Goal: Transaction & Acquisition: Purchase product/service

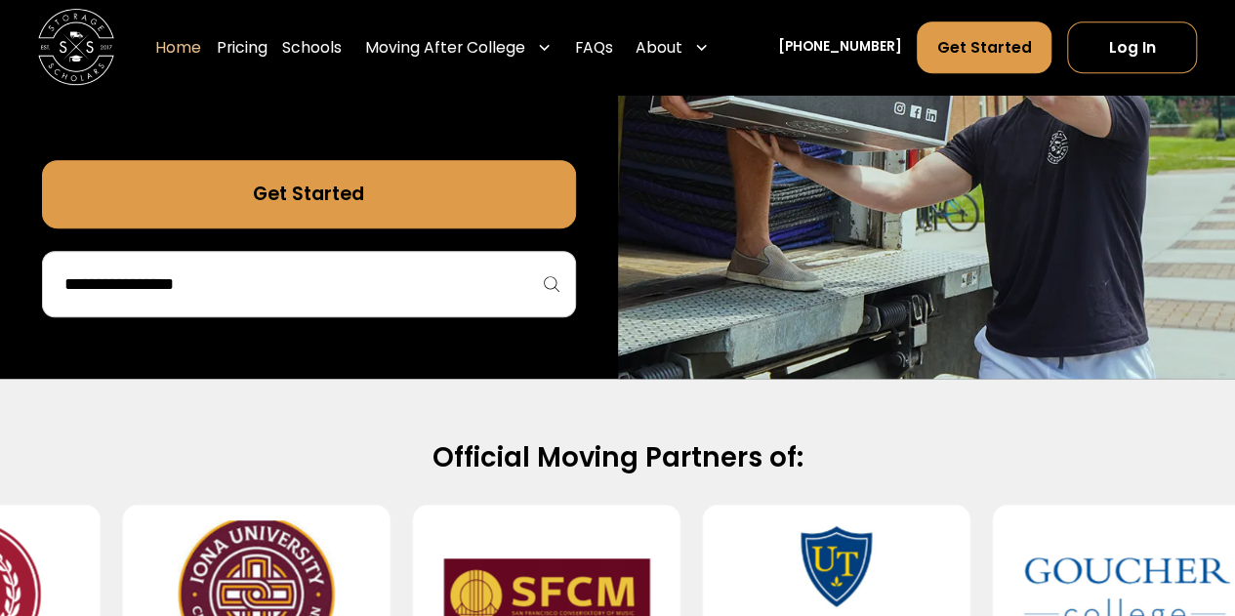
scroll to position [660, 0]
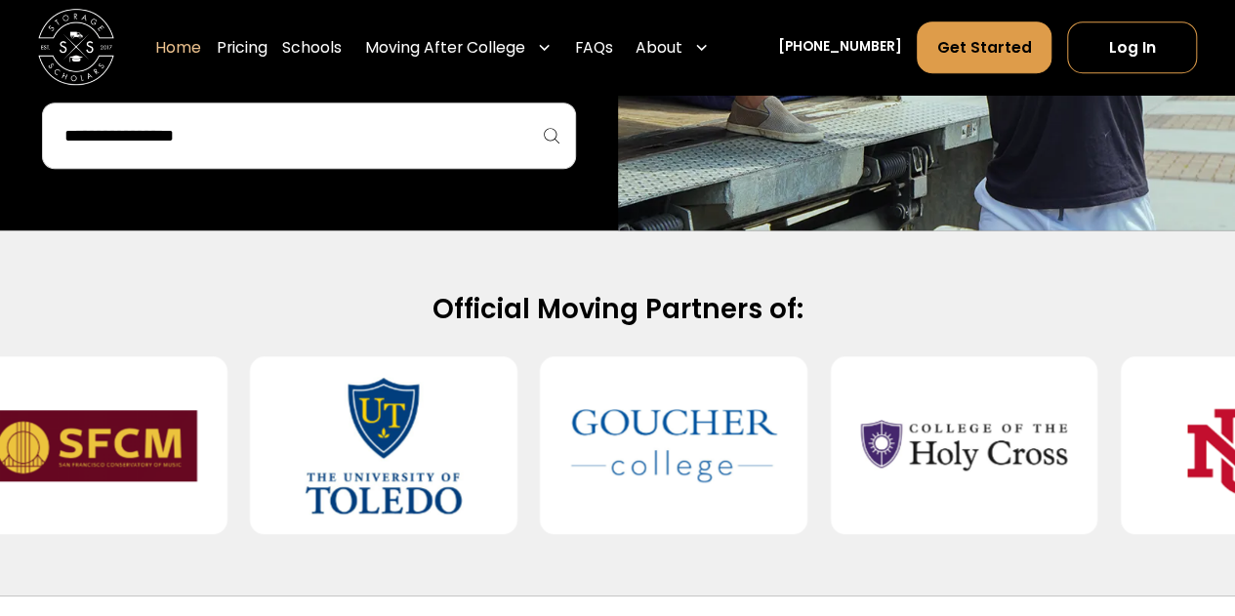
click at [433, 142] on input "search" at bounding box center [309, 135] width 493 height 33
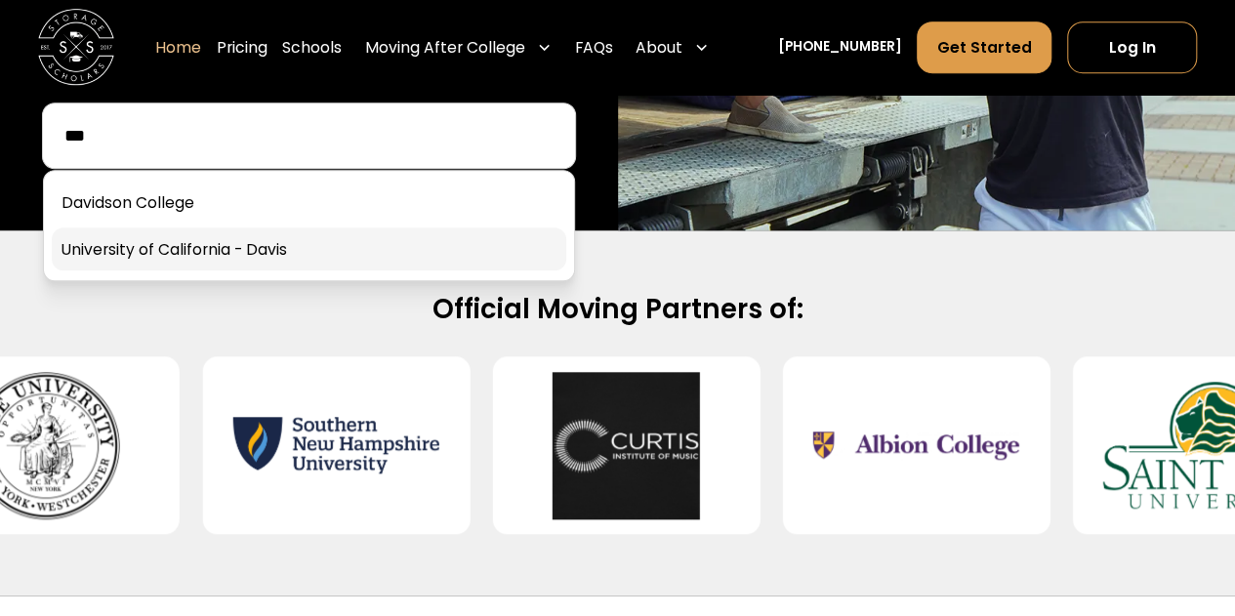
type input "***"
click at [241, 245] on link at bounding box center [309, 249] width 515 height 43
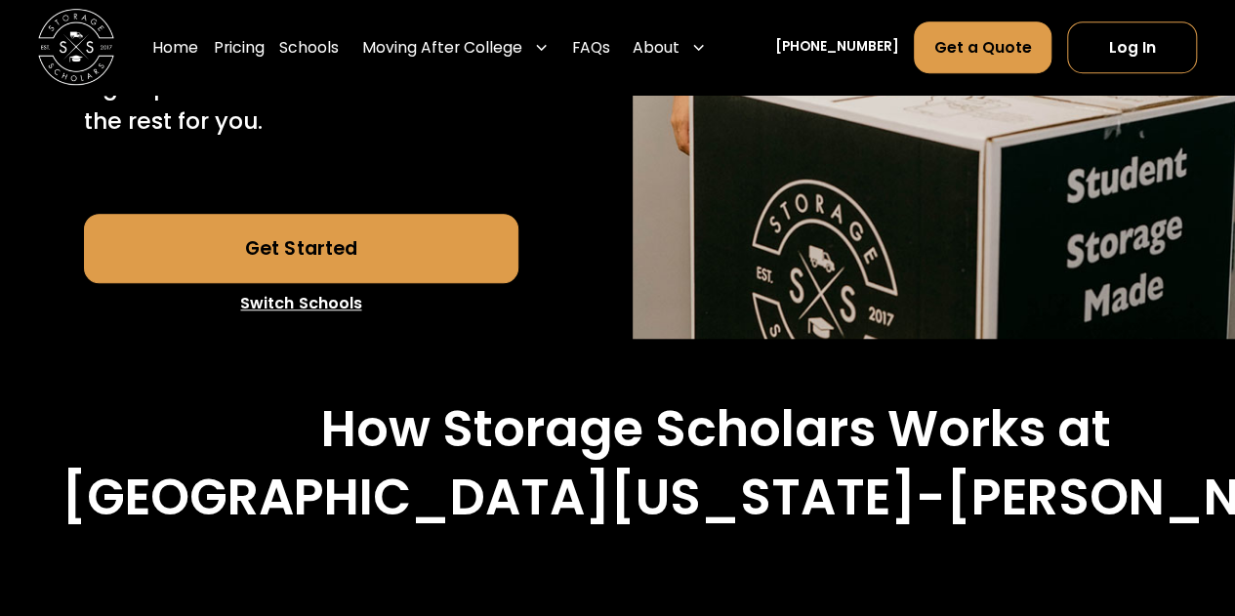
scroll to position [662, 0]
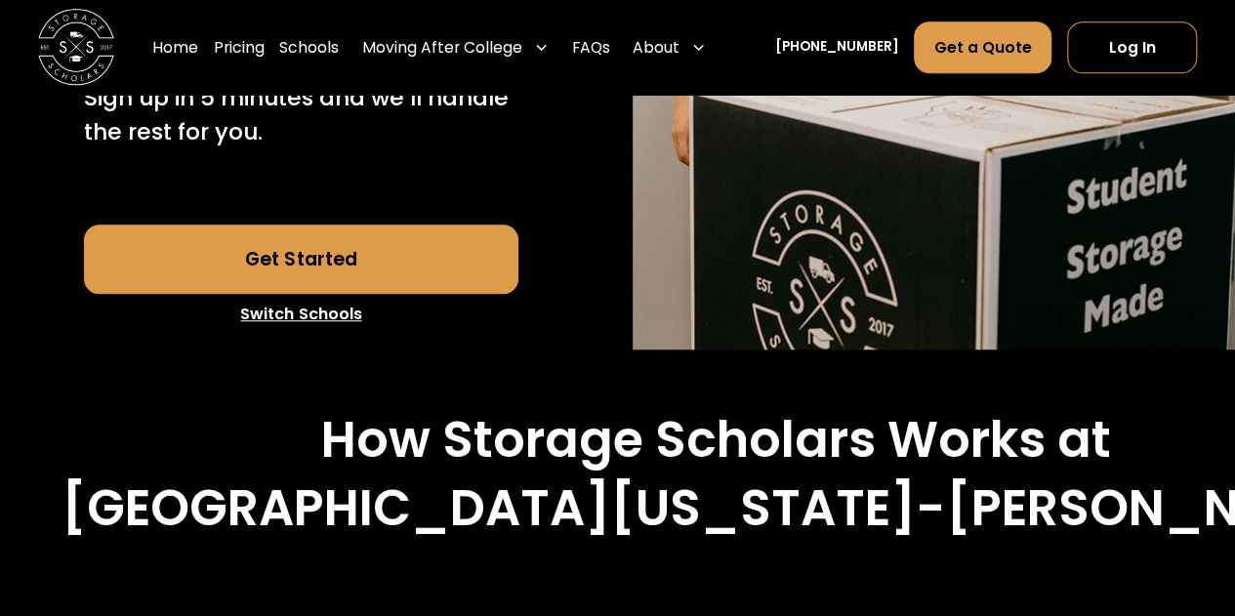
click at [344, 256] on link "Get Started" at bounding box center [301, 259] width 434 height 68
